Goal: Check status: Check status

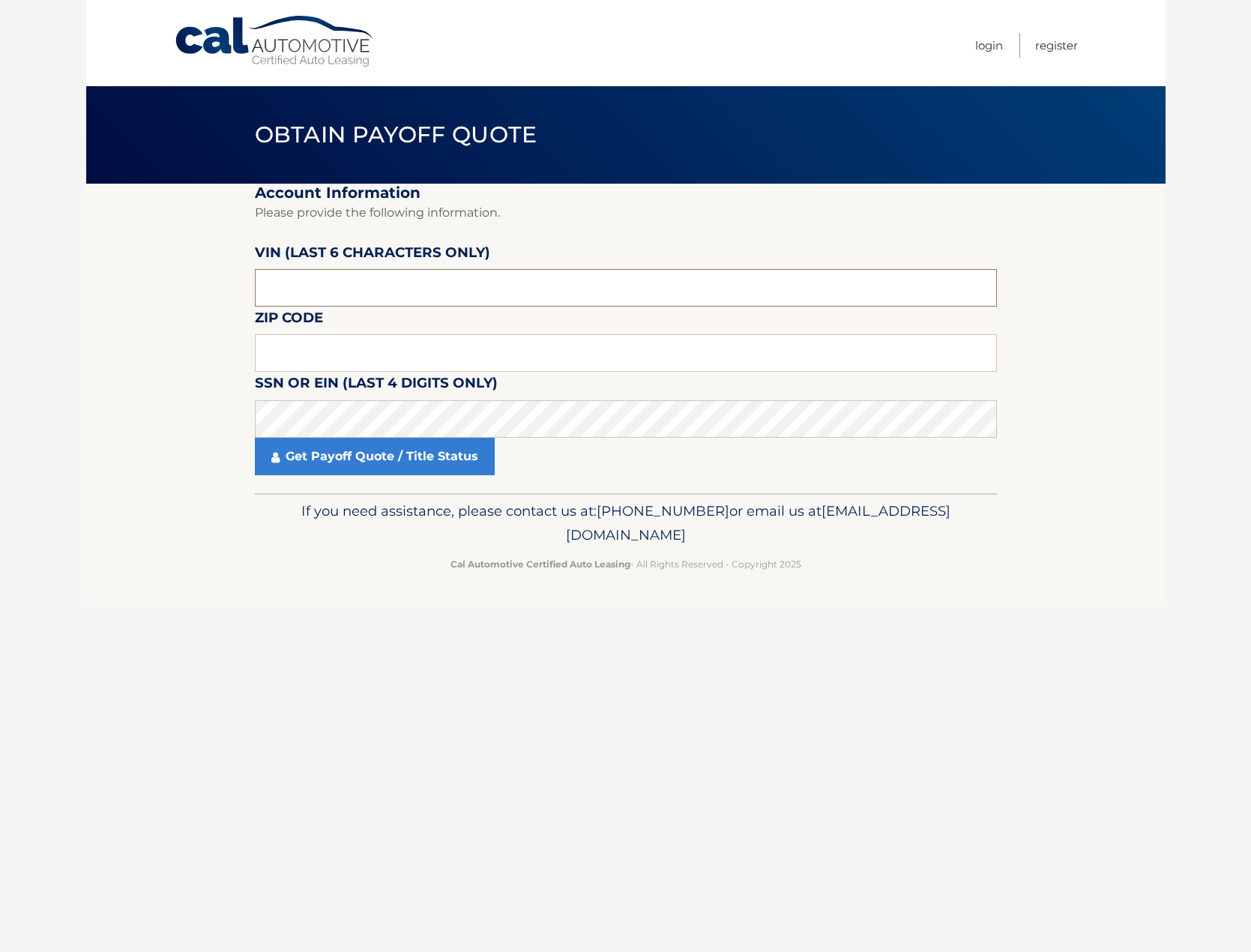
click at [401, 285] on input "text" at bounding box center [625, 288] width 742 height 38
click at [387, 281] on input "text" at bounding box center [625, 288] width 742 height 38
type input "201205"
click at [384, 356] on input "text" at bounding box center [625, 354] width 742 height 38
type input "11729"
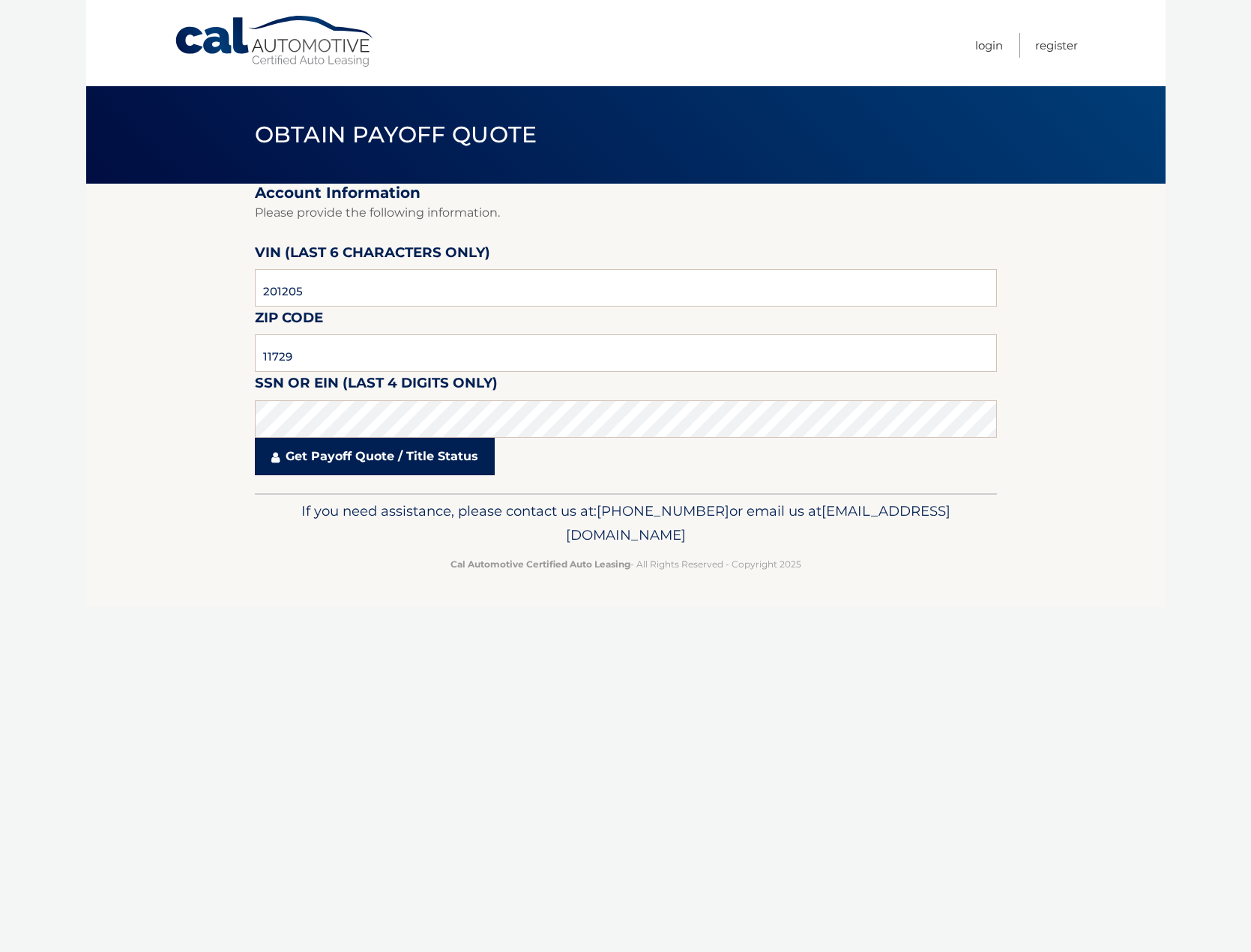
click at [390, 454] on link "Get Payoff Quote / Title Status" at bounding box center [374, 457] width 240 height 38
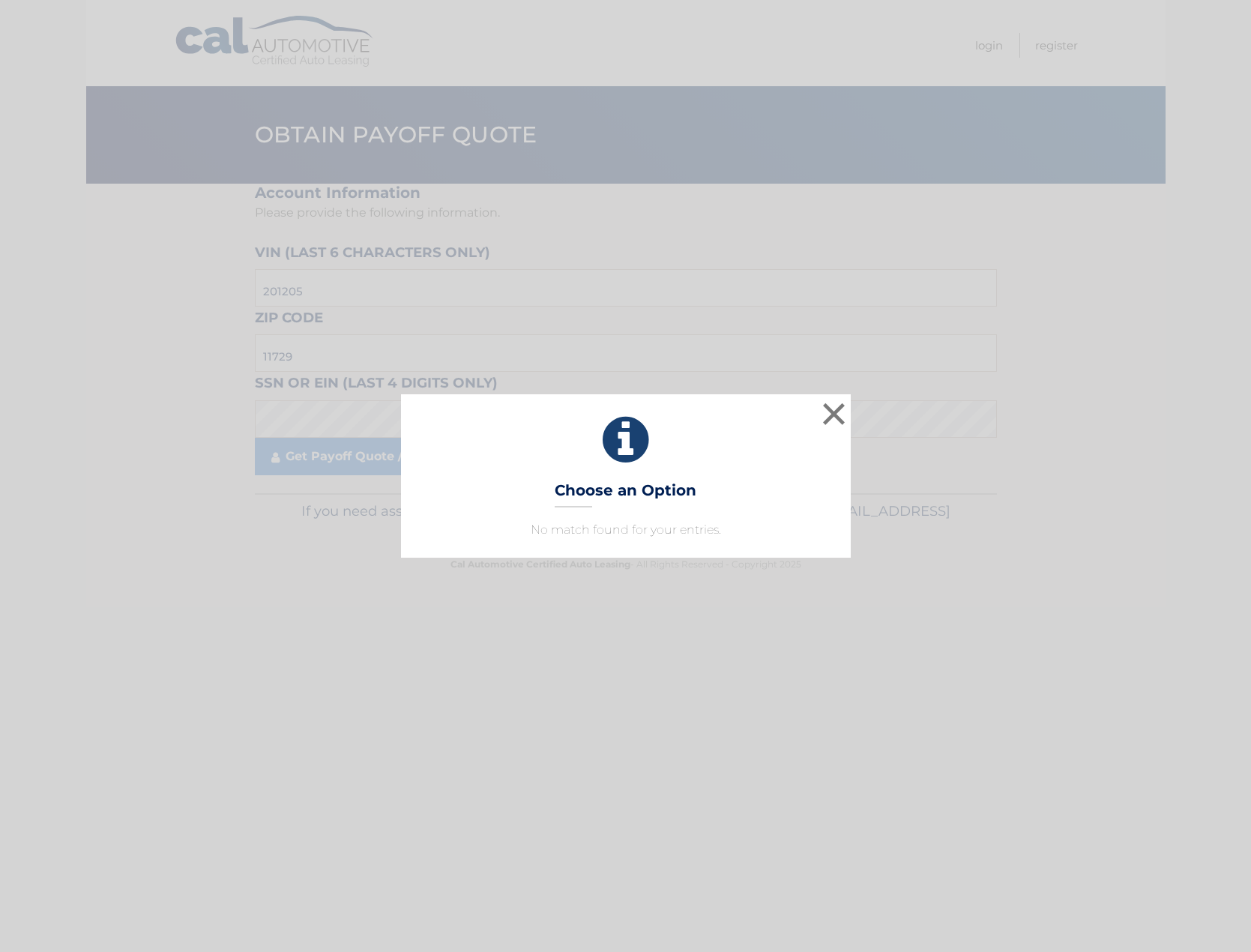
click at [347, 294] on div "× Choose an Option No match found for your entries. This is what you see on sec…" at bounding box center [625, 476] width 1251 height 952
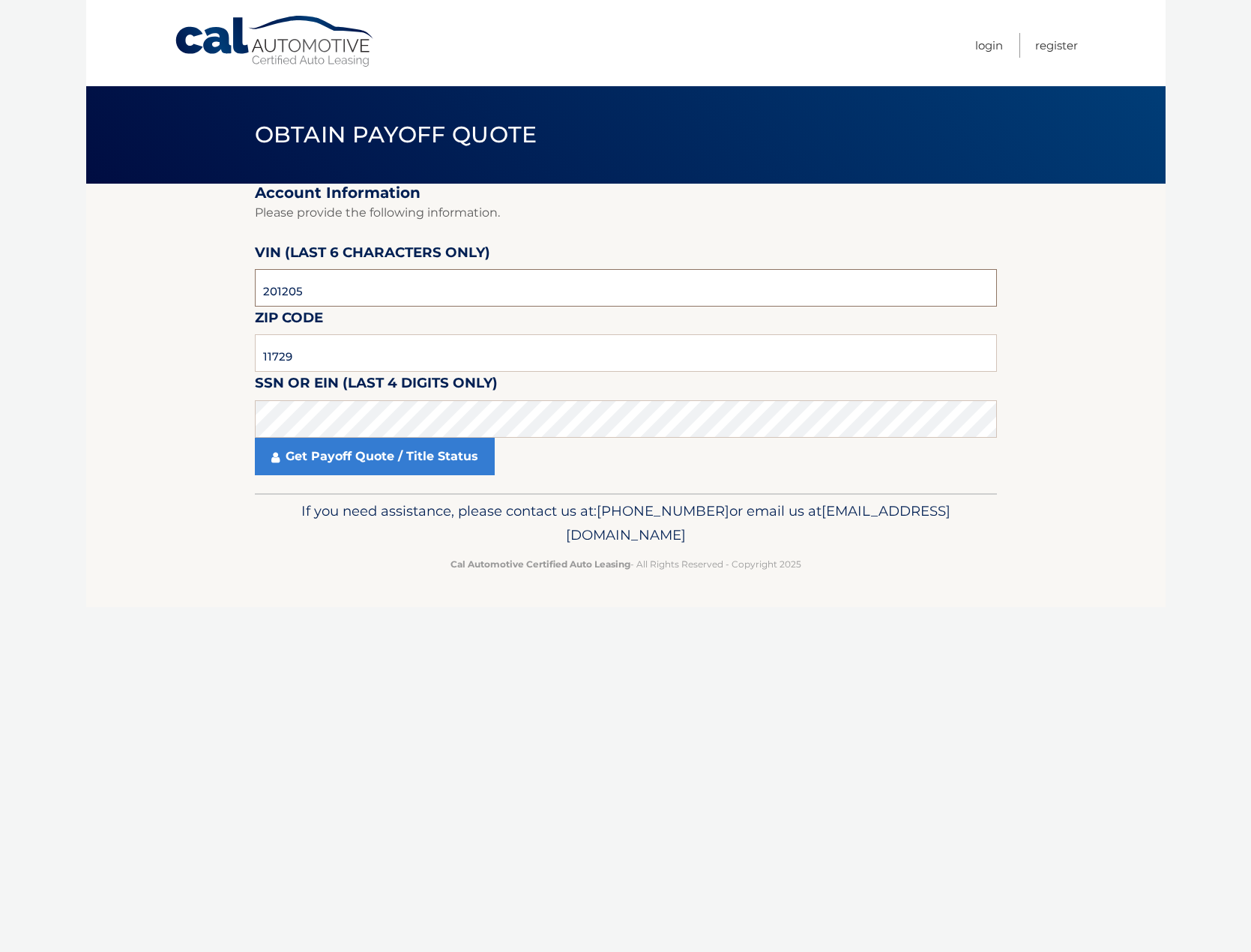
click at [340, 301] on input "201205" at bounding box center [625, 288] width 742 height 38
type input "210205"
click at [427, 460] on link "Get Payoff Quote / Title Status" at bounding box center [374, 457] width 240 height 38
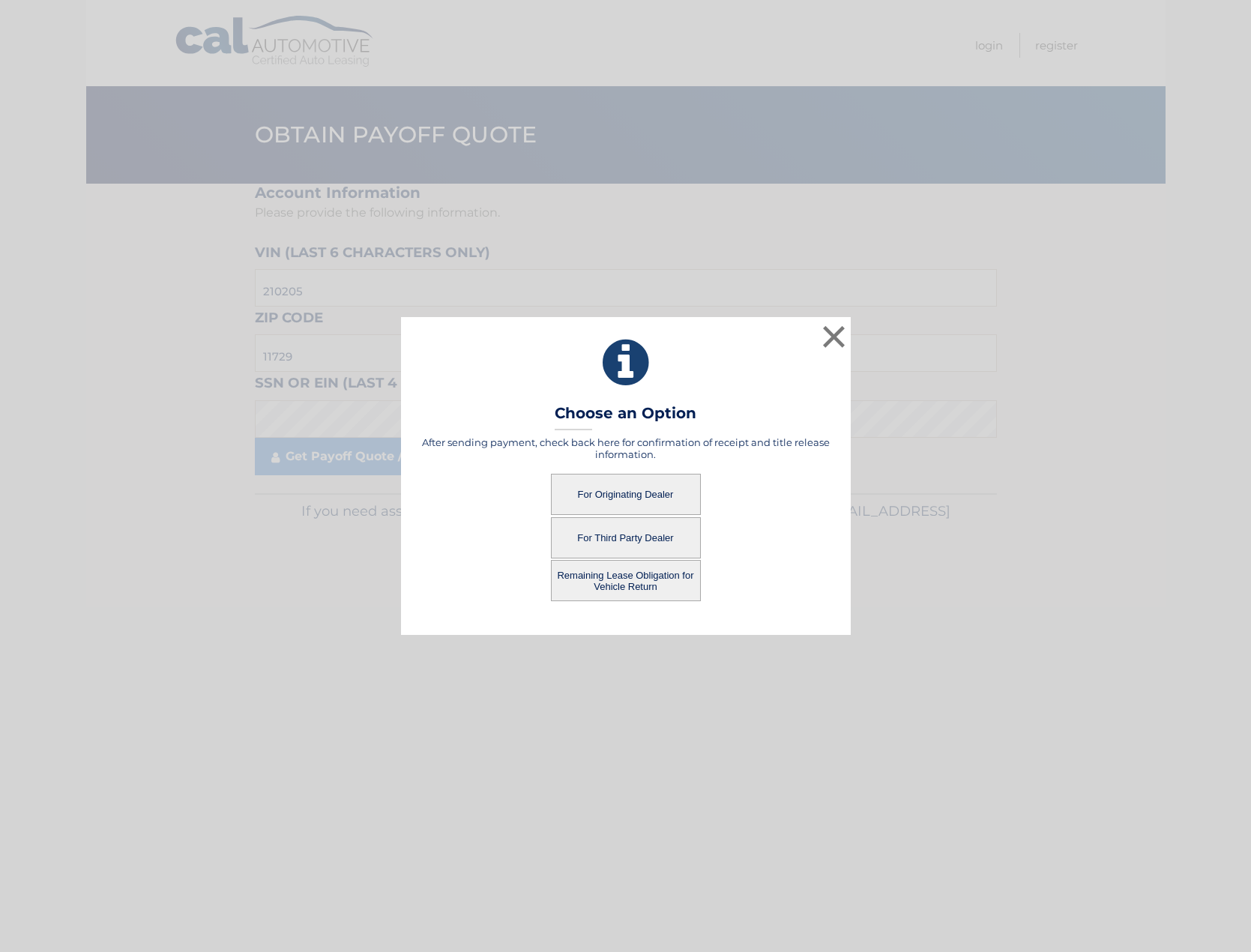
click at [618, 504] on button "For Originating Dealer" at bounding box center [625, 494] width 150 height 42
click at [646, 491] on button "For Originating Dealer" at bounding box center [625, 494] width 150 height 42
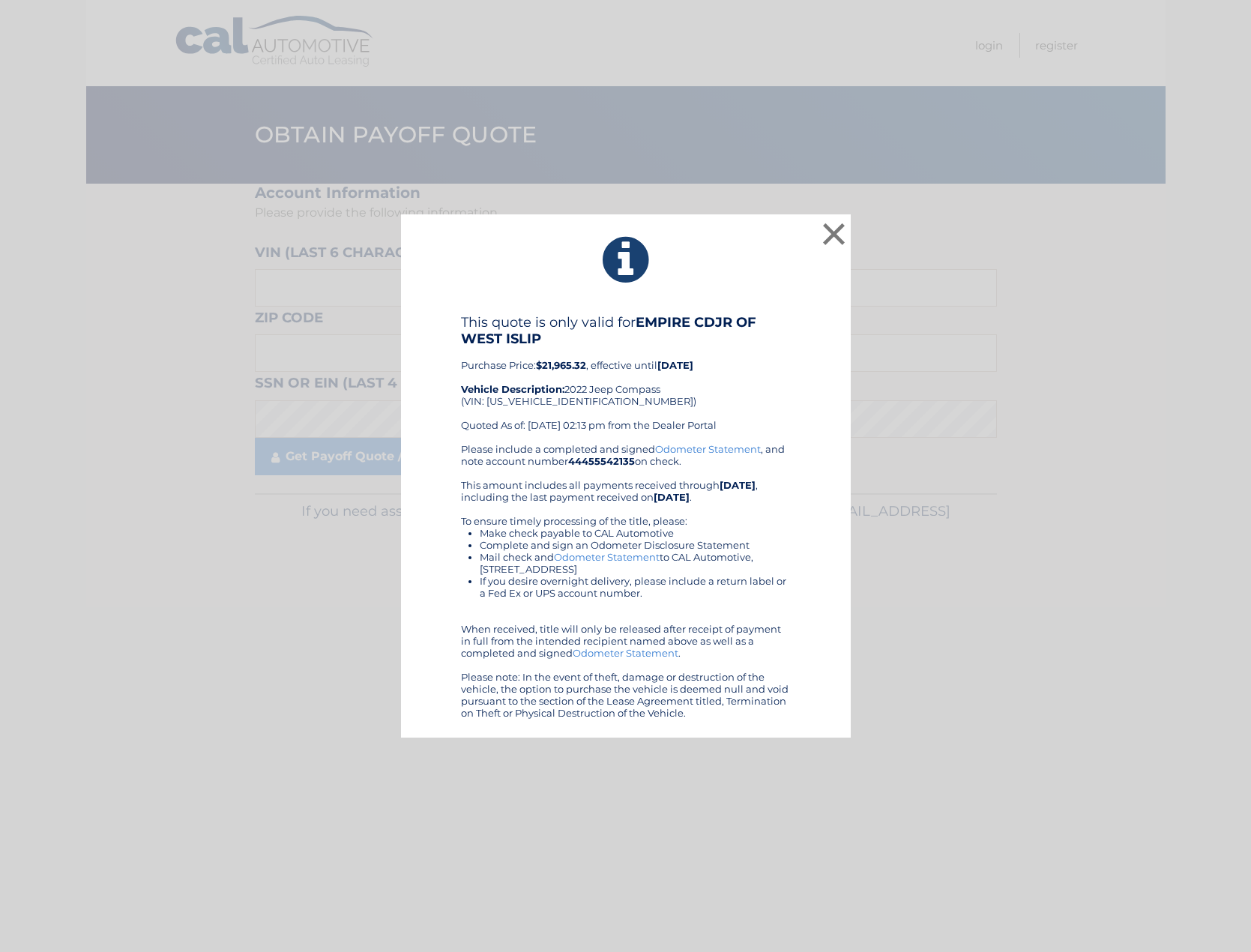
click at [557, 399] on div "This quote is only valid for EMPIRE CDJR OF WEST ISLIP Purchase Price: $21,965.…" at bounding box center [625, 378] width 330 height 129
copy div "3C4NJDFB7NT210205"
click at [835, 231] on button "×" at bounding box center [834, 234] width 30 height 30
